Goal: Task Accomplishment & Management: Manage account settings

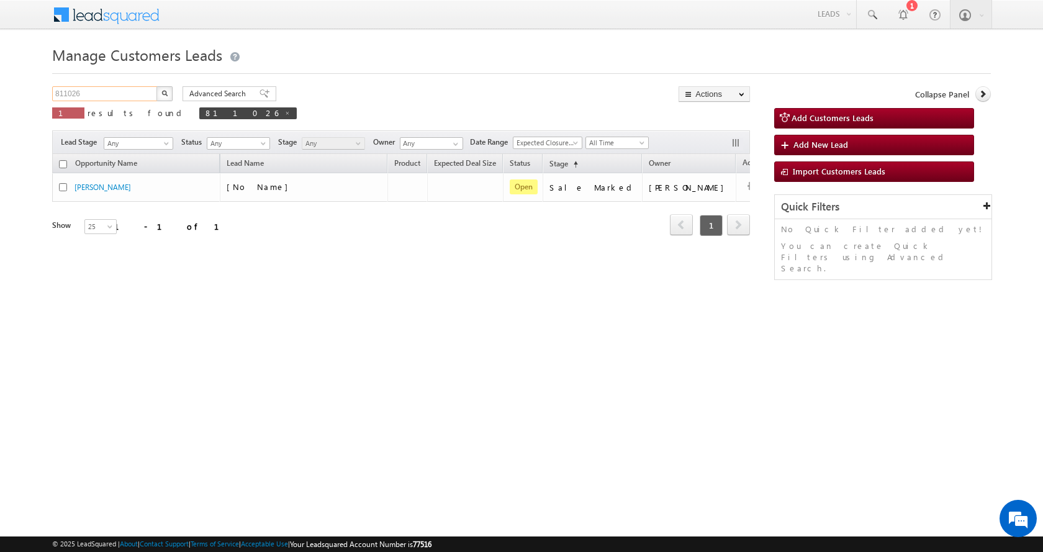
click at [73, 92] on input "811026" at bounding box center [105, 93] width 106 height 15
paste input "759957"
type input "759957"
click at [169, 92] on button "button" at bounding box center [164, 93] width 16 height 15
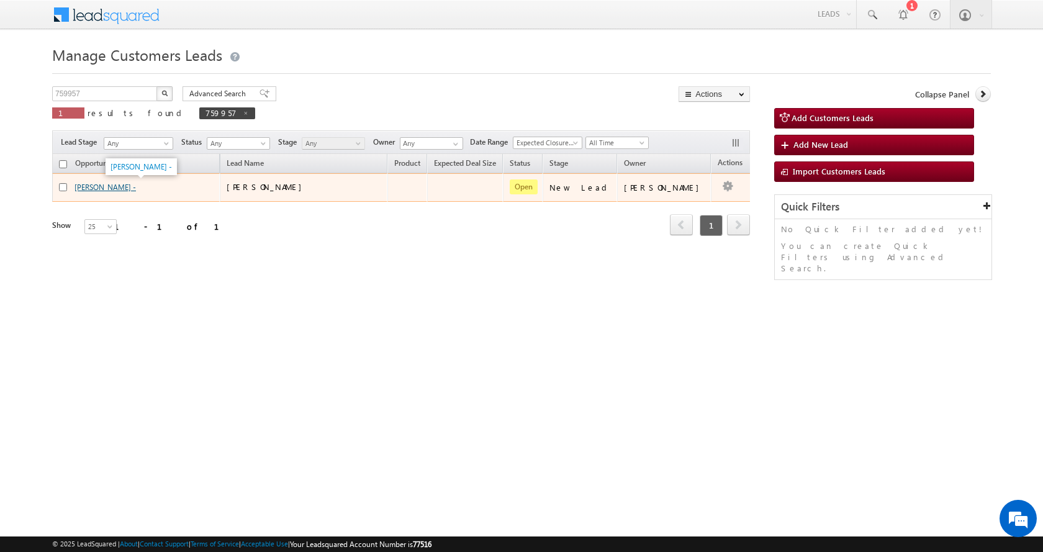
click at [88, 187] on link "[PERSON_NAME] -" at bounding box center [104, 186] width 61 height 9
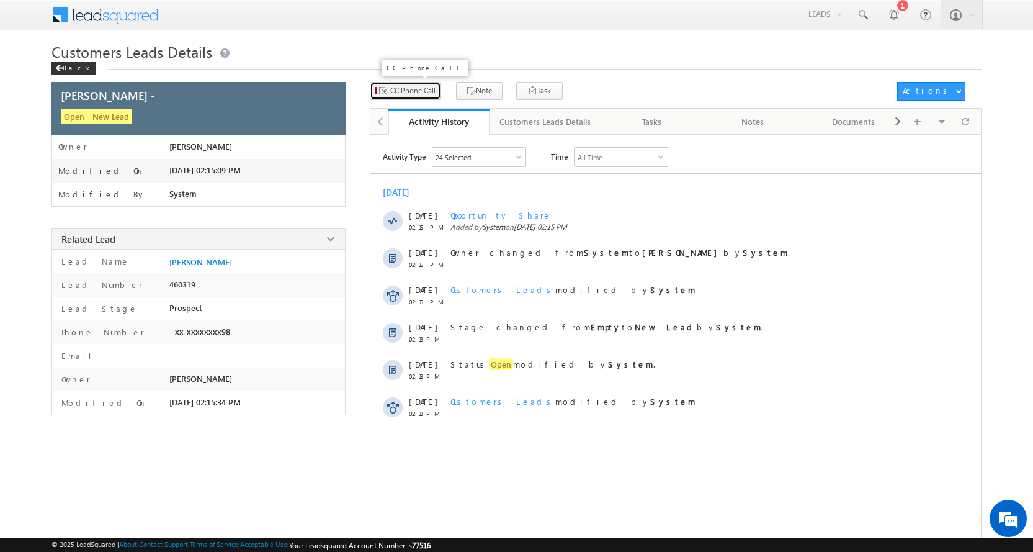
click at [406, 89] on span "CC Phone Call" at bounding box center [412, 90] width 45 height 11
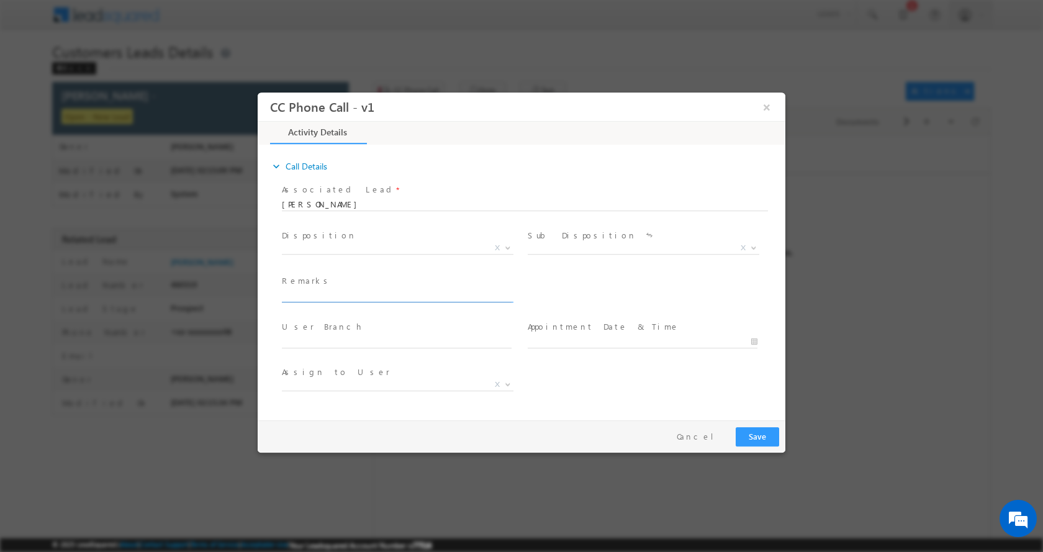
click at [320, 293] on input "text" at bounding box center [397, 295] width 230 height 12
type input "[PERSON_NAME]-9950637098-HOME CONSTRUCTION-LOAN-8 L-PV-20 L-REG-FATHER AGE-[DEM…"
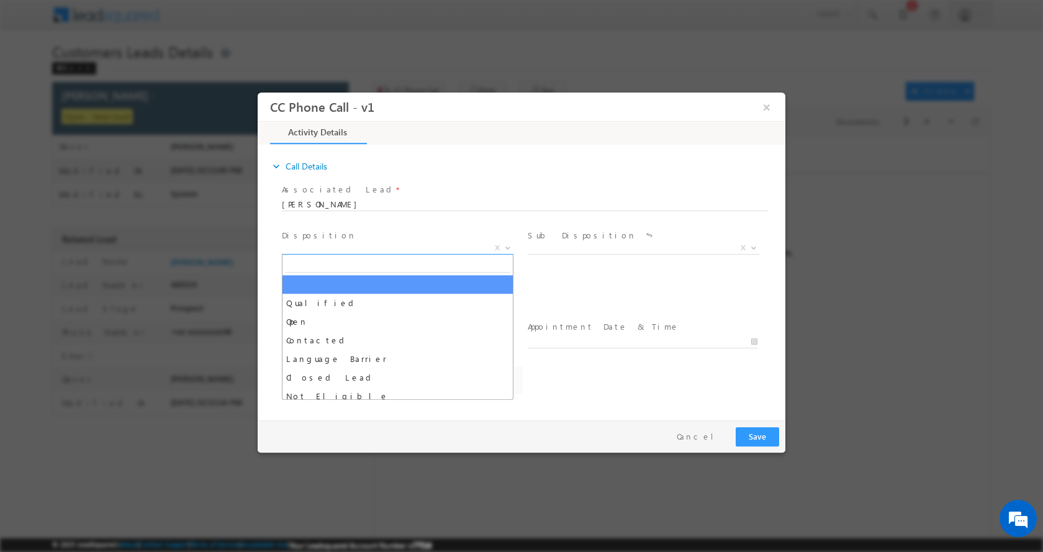
click at [505, 248] on span at bounding box center [506, 247] width 12 height 16
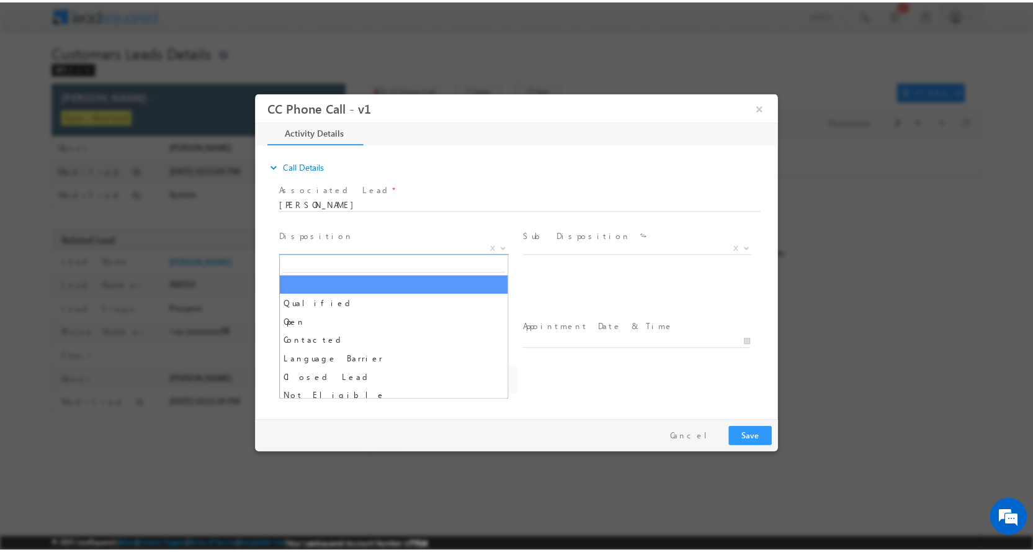
scroll to position [0, 0]
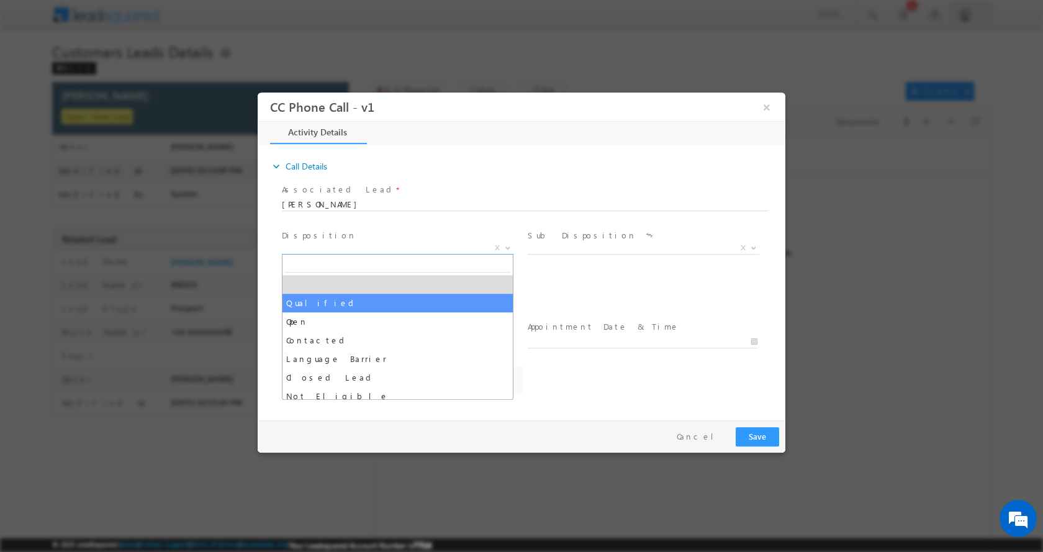
select select "Qualified"
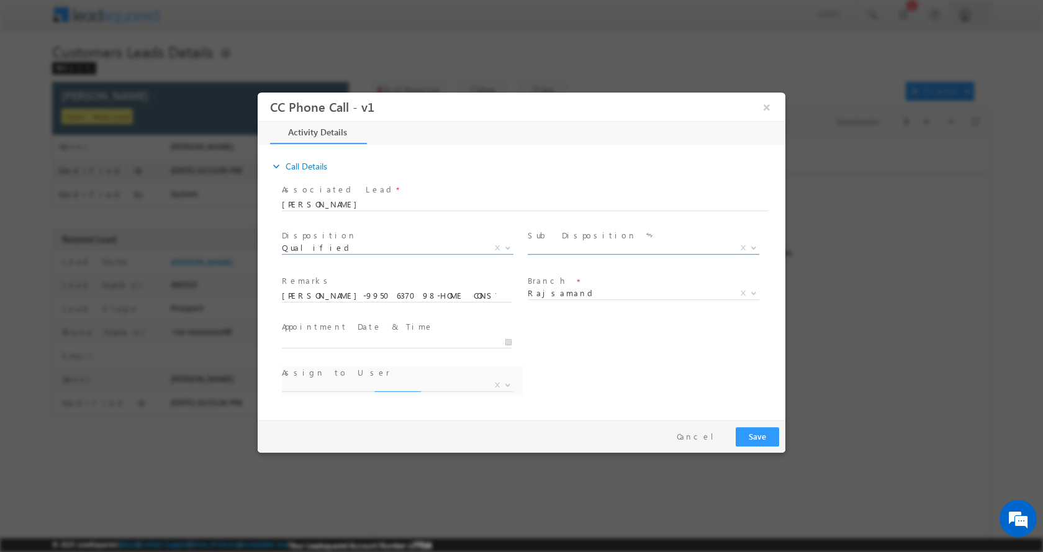
click at [752, 250] on span at bounding box center [752, 247] width 12 height 16
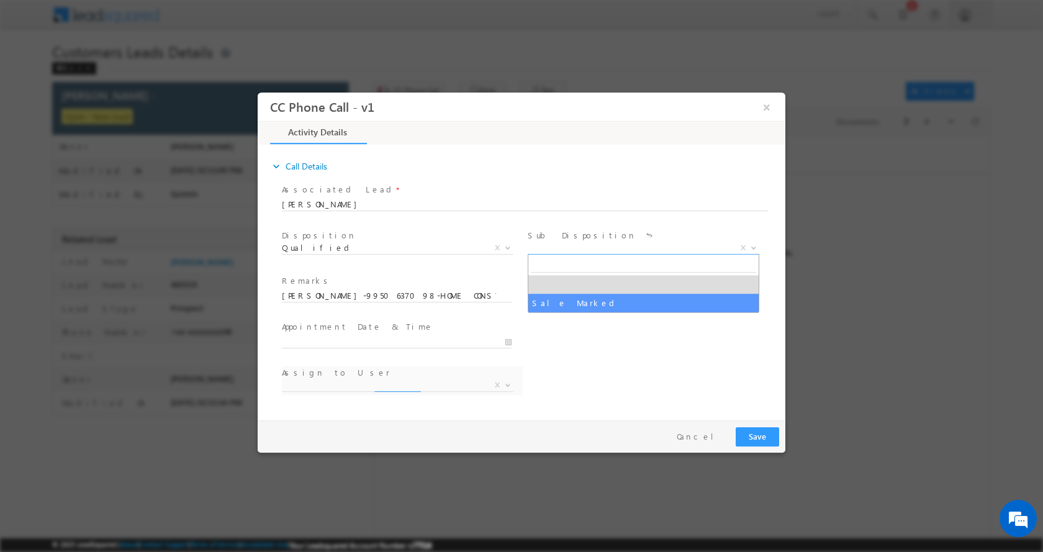
select select "Sale Marked"
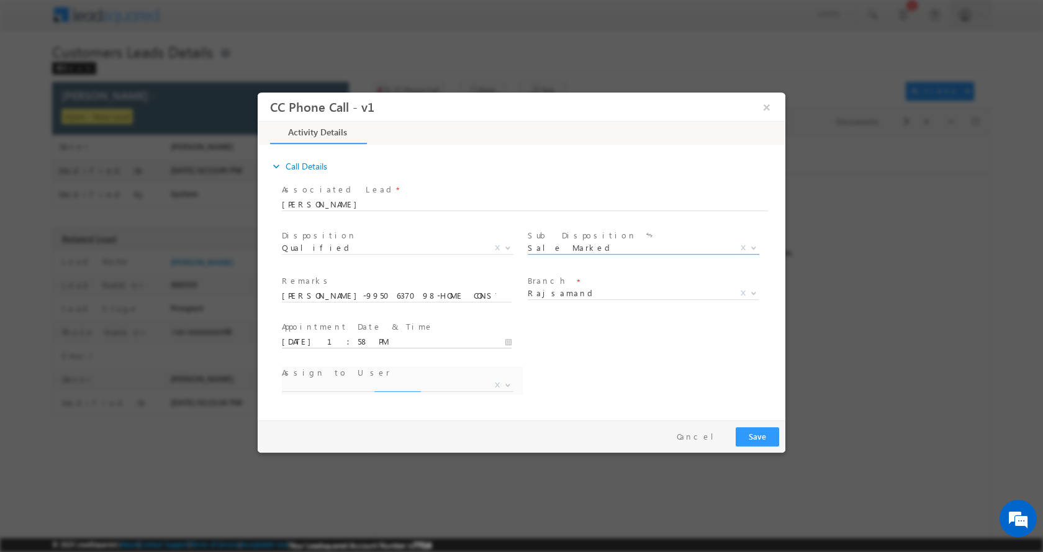
click at [506, 341] on input "09/02/2025 1:58 PM" at bounding box center [397, 341] width 230 height 12
type input "09/03/2025 12:58 PM"
type input "12"
click at [326, 330] on span at bounding box center [329, 329] width 9 height 9
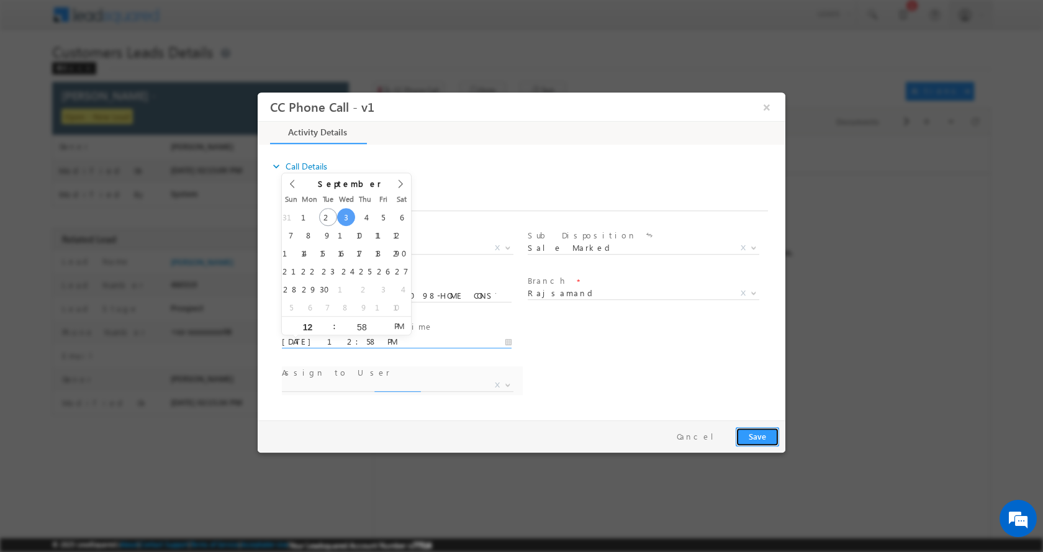
click at [751, 437] on button "Save" at bounding box center [756, 435] width 43 height 19
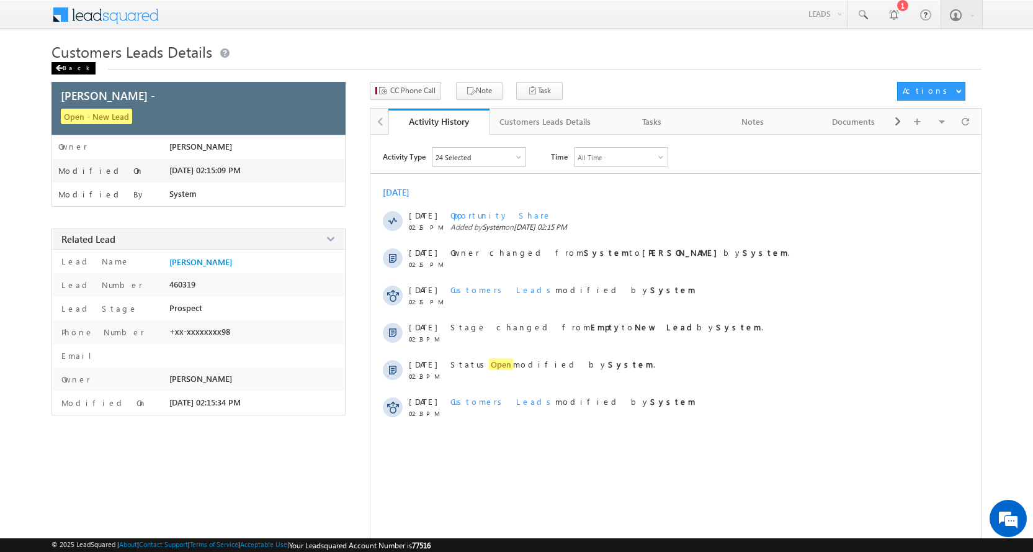
click at [66, 62] on div "Back" at bounding box center [74, 68] width 44 height 12
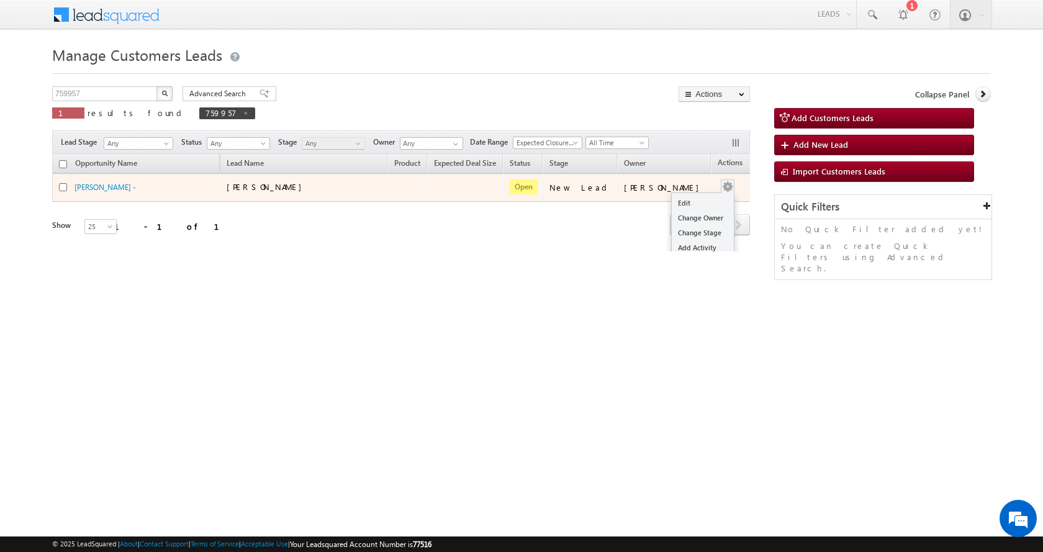
click at [721, 192] on button "button" at bounding box center [727, 187] width 12 height 12
click at [690, 199] on link "Edit" at bounding box center [703, 203] width 62 height 15
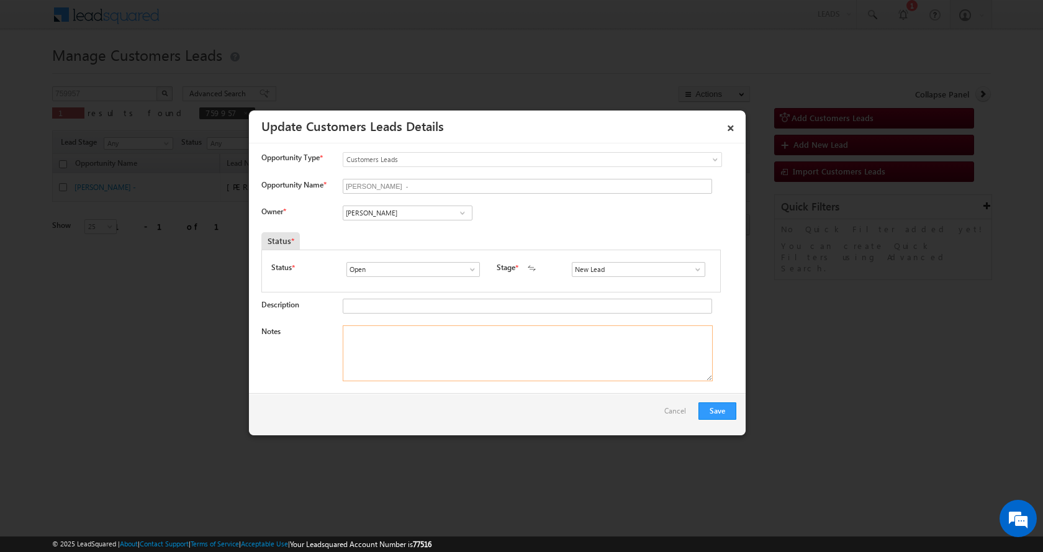
click at [412, 351] on textarea "Notes" at bounding box center [528, 353] width 370 height 56
paste textarea "[PERSON_NAME]-9950637098-HOME CONSTRUCTION-LOAN-8 L-PV-20 L-REG-FATHER AGE-[DEM…"
type textarea "[PERSON_NAME]-9950637098-HOME CONSTRUCTION-LOAN-8 L-PV-20 L-REG-FATHER AGE-[DEM…"
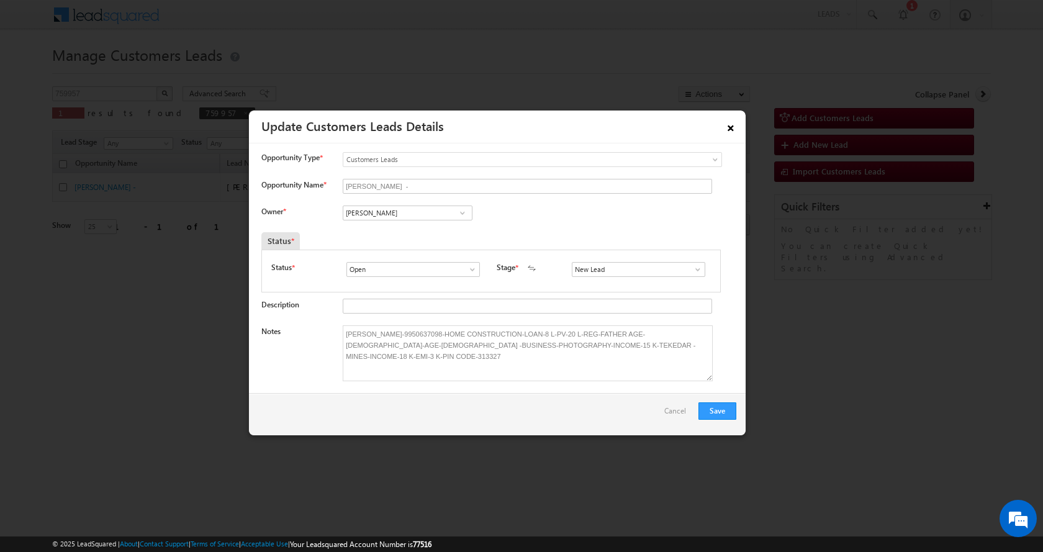
click at [725, 127] on link "×" at bounding box center [730, 126] width 21 height 22
